Goal: Information Seeking & Learning: Learn about a topic

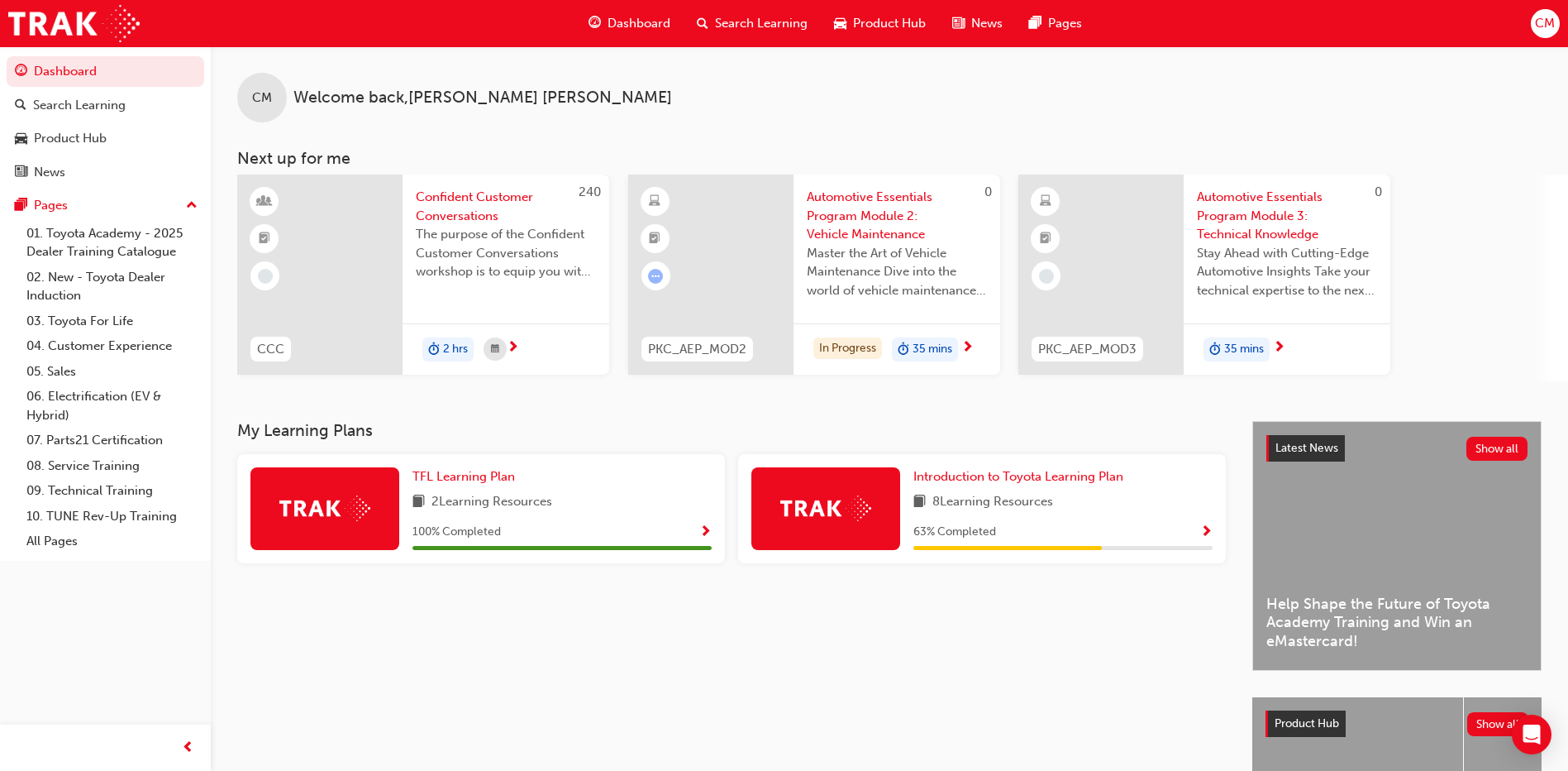
click at [1028, 491] on div "Introduction to Toyota Learning Plan 8 Learning Resources 63 % Completed" at bounding box center [1063, 508] width 299 height 83
click at [1041, 475] on span "Introduction to Toyota Learning Plan" at bounding box center [1019, 476] width 210 height 15
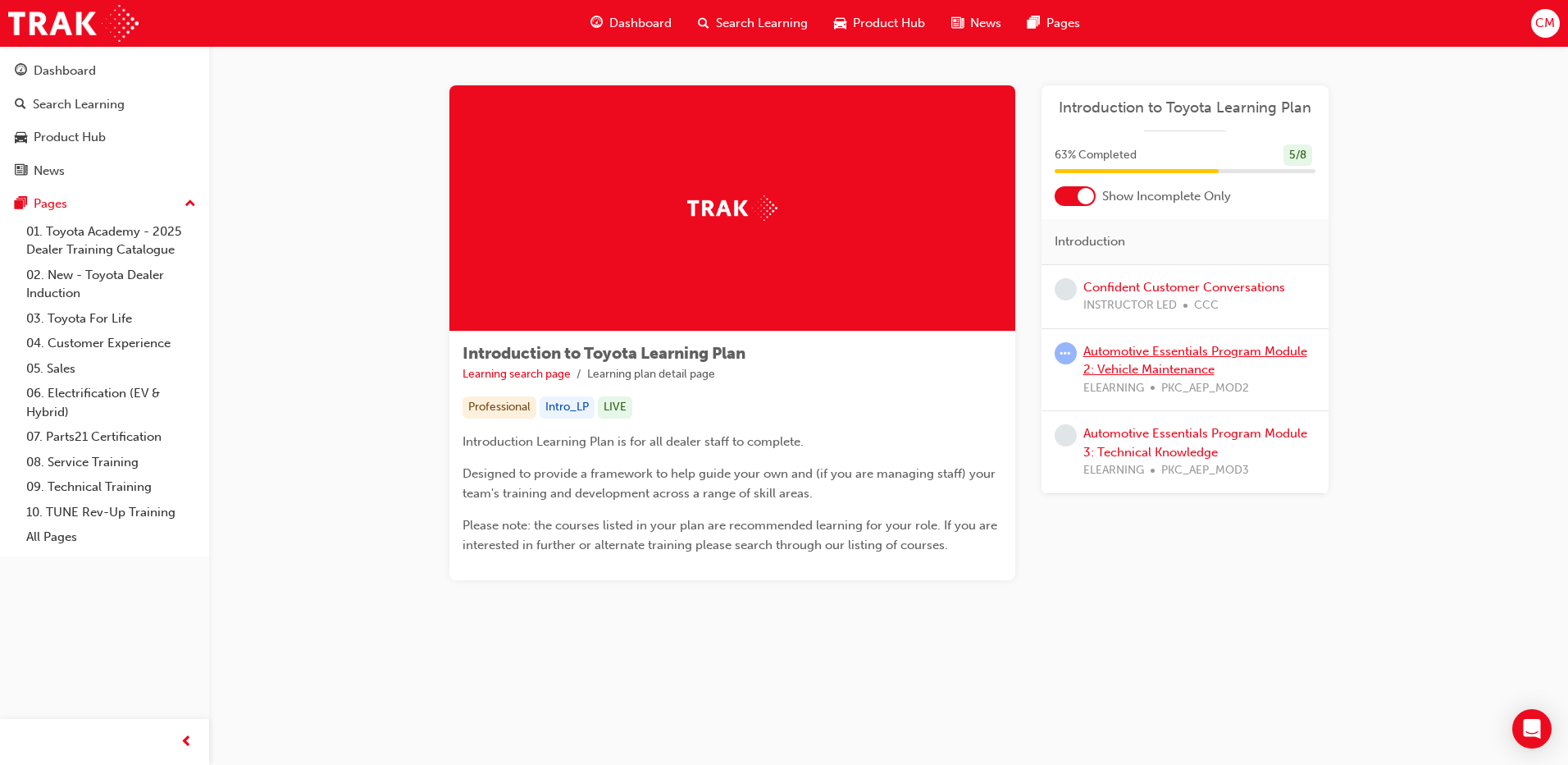
click at [1165, 351] on link "Automotive Essentials Program Module 2: Vehicle Maintenance" at bounding box center [1195, 360] width 224 height 33
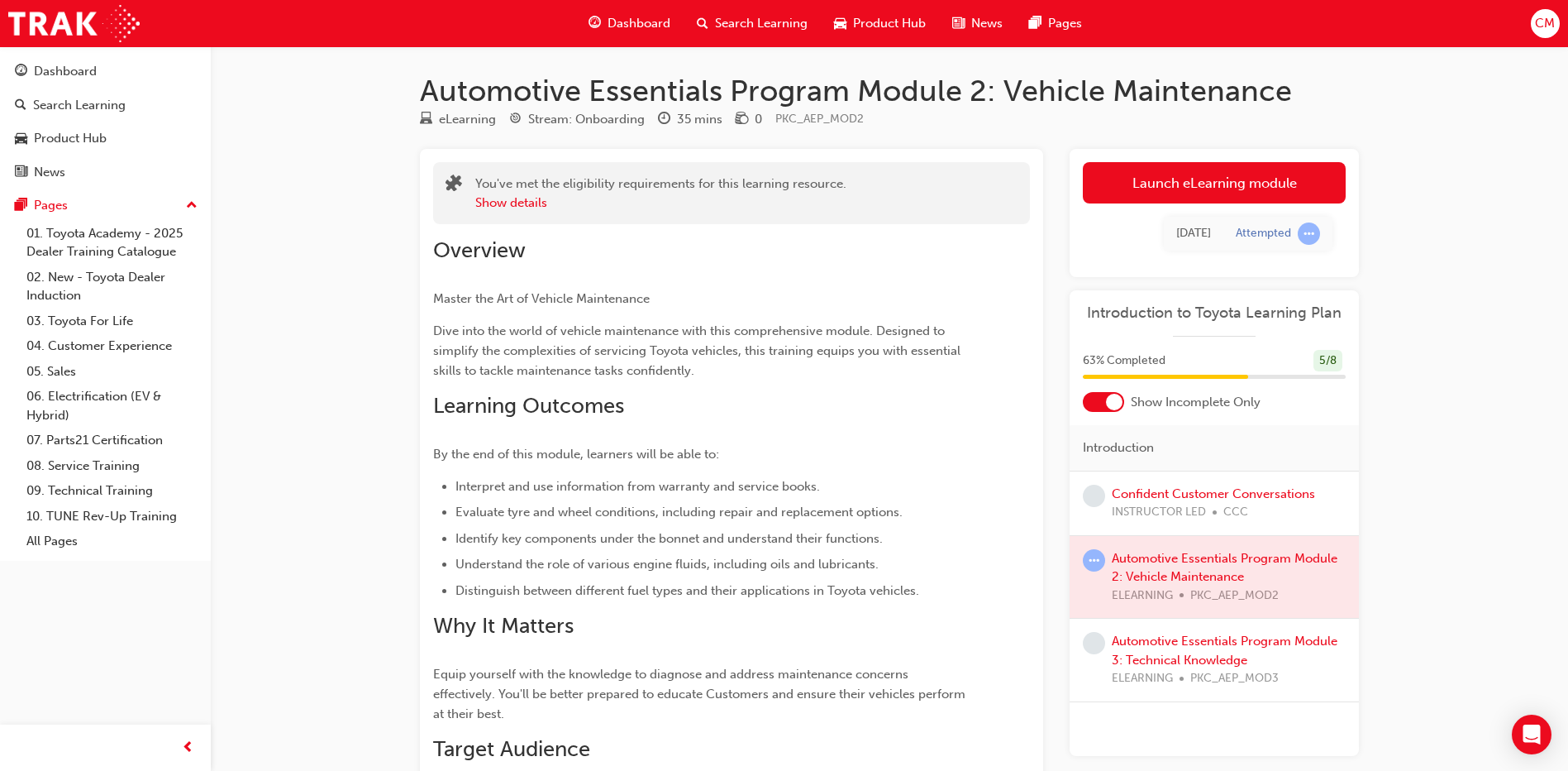
click at [1411, 384] on div "Automotive Essentials Program Module 2: Vehicle Maintenance eLearning Stream: O…" at bounding box center [784, 532] width 1568 height 1063
